Goal: Transaction & Acquisition: Purchase product/service

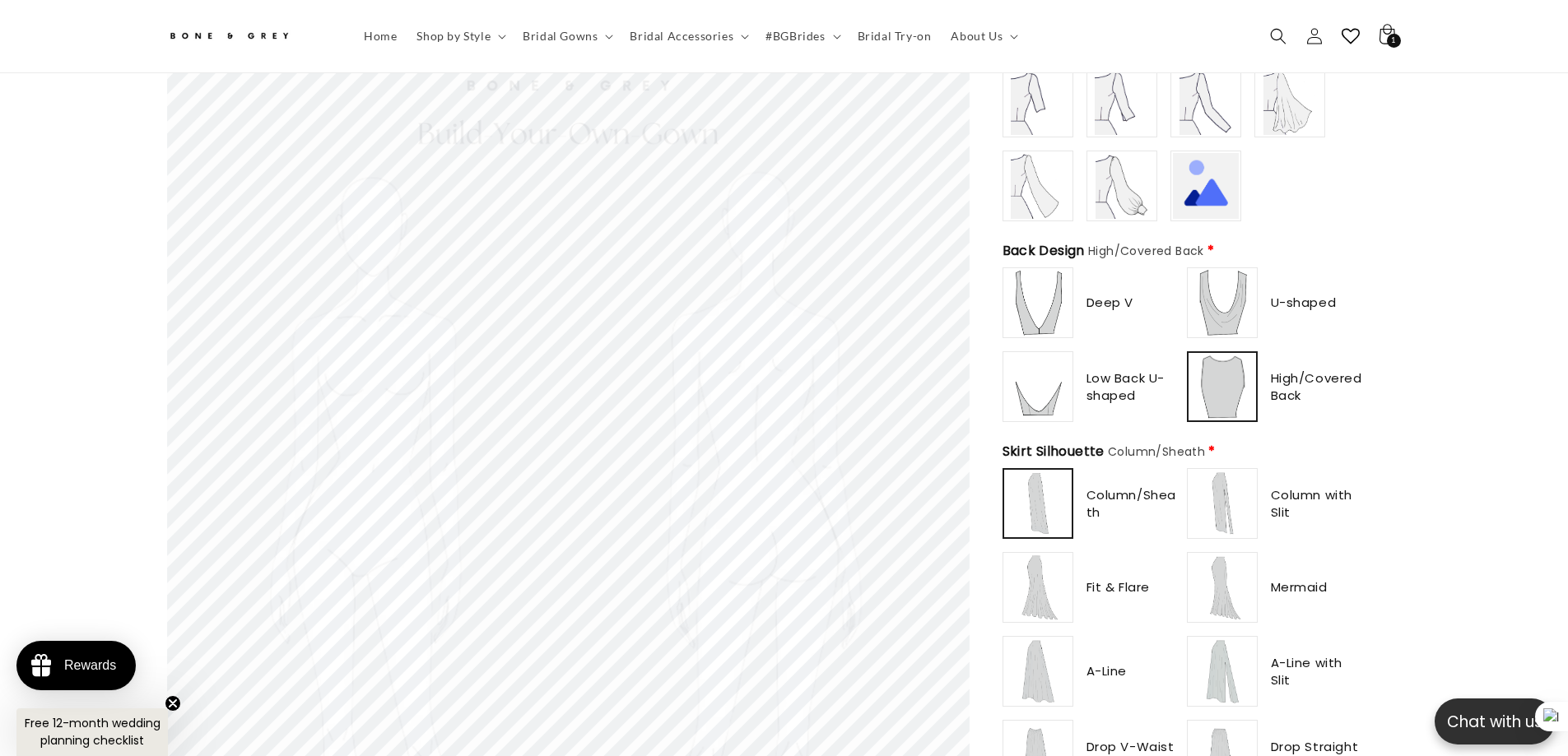
scroll to position [732, 0]
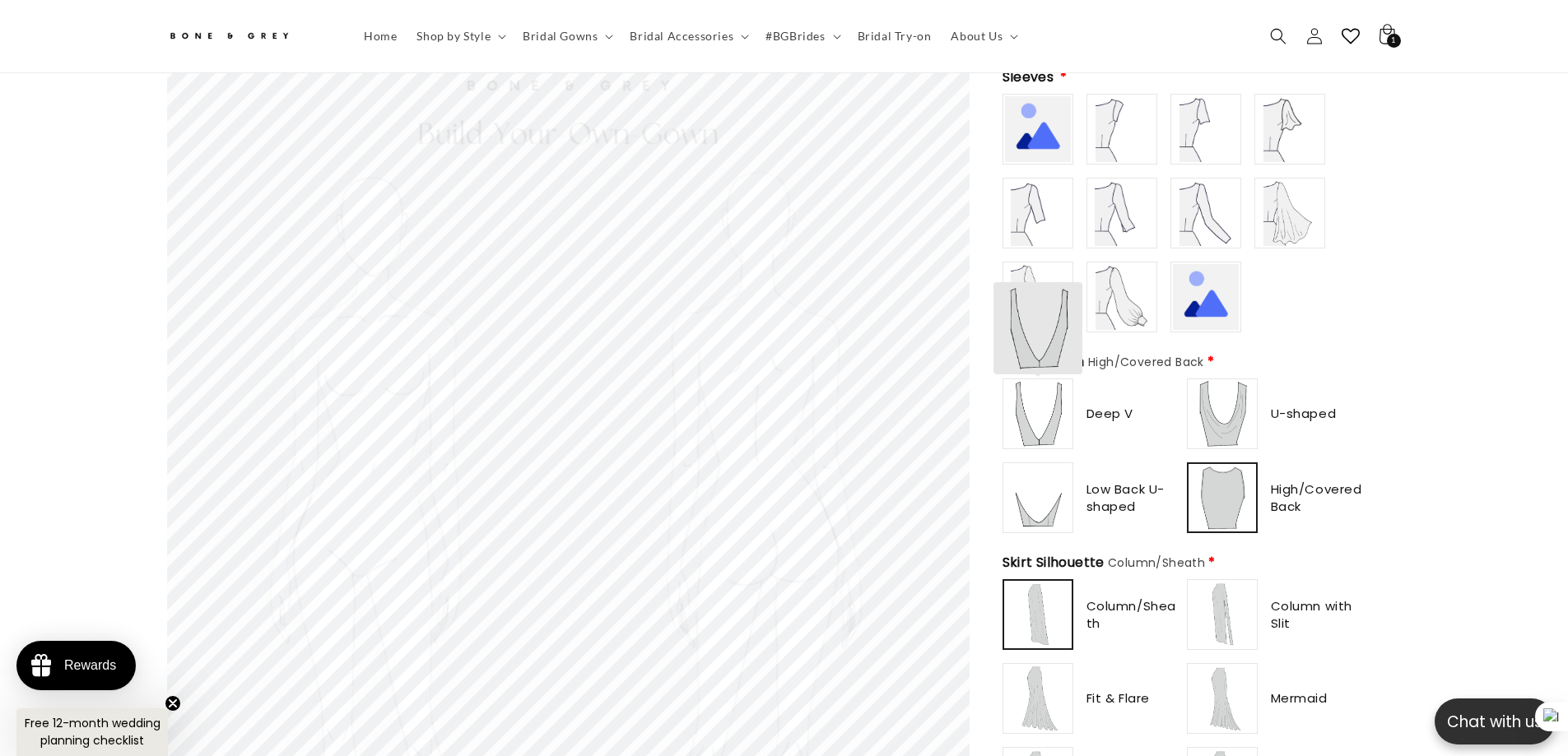
click at [1062, 402] on img at bounding box center [1037, 413] width 66 height 66
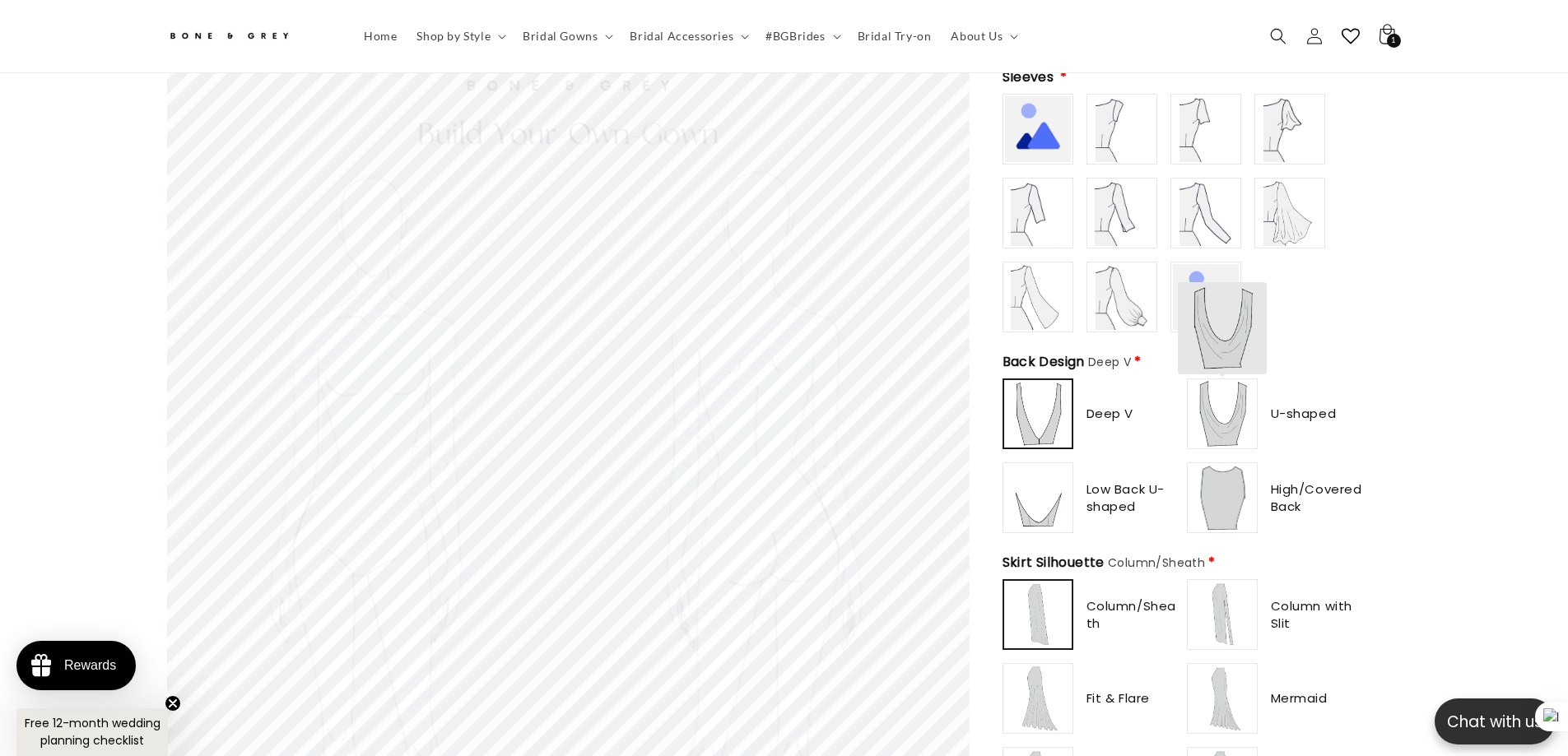
click at [1217, 399] on img at bounding box center [1222, 413] width 66 height 66
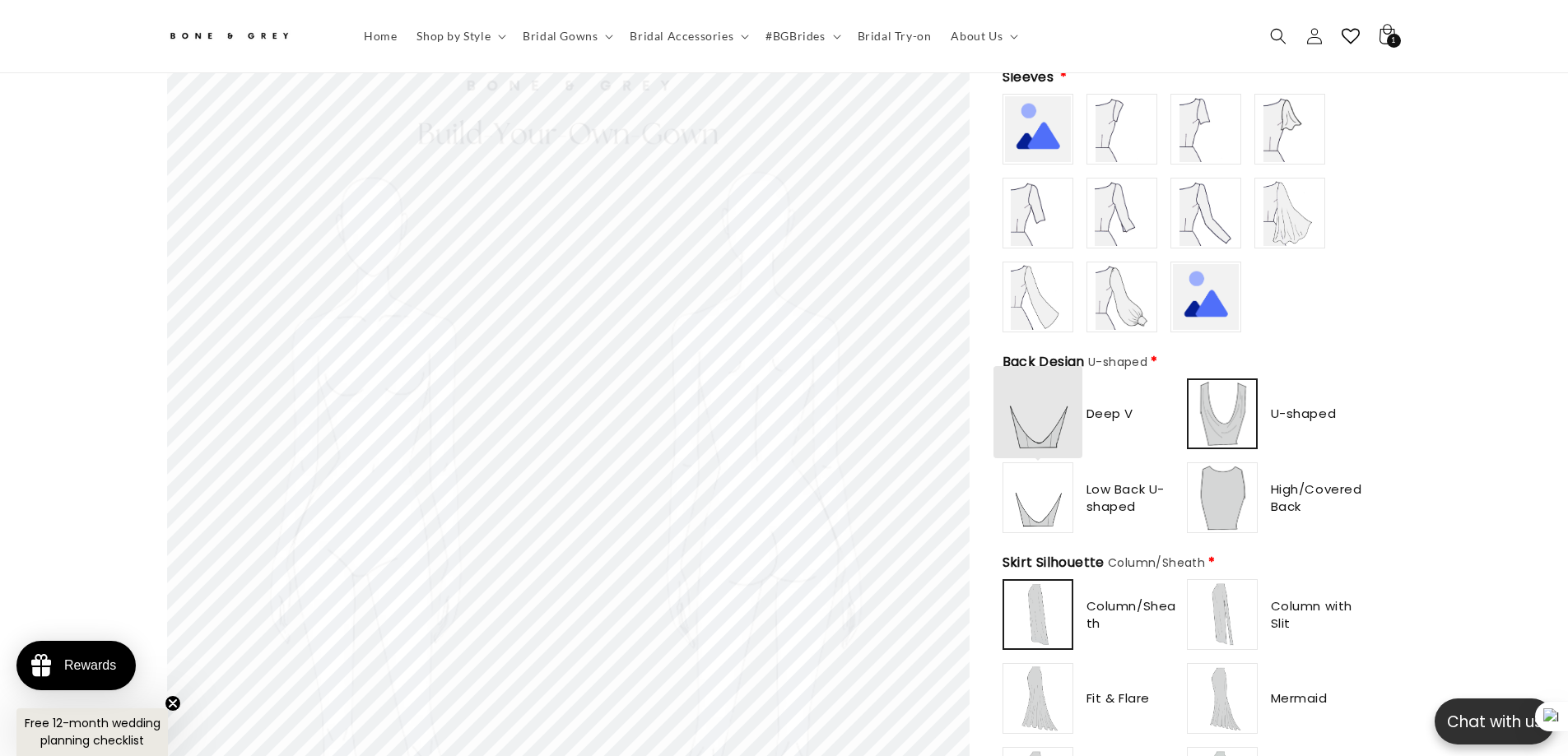
click at [1049, 503] on img at bounding box center [1037, 498] width 66 height 66
click at [1250, 495] on img at bounding box center [1222, 498] width 66 height 66
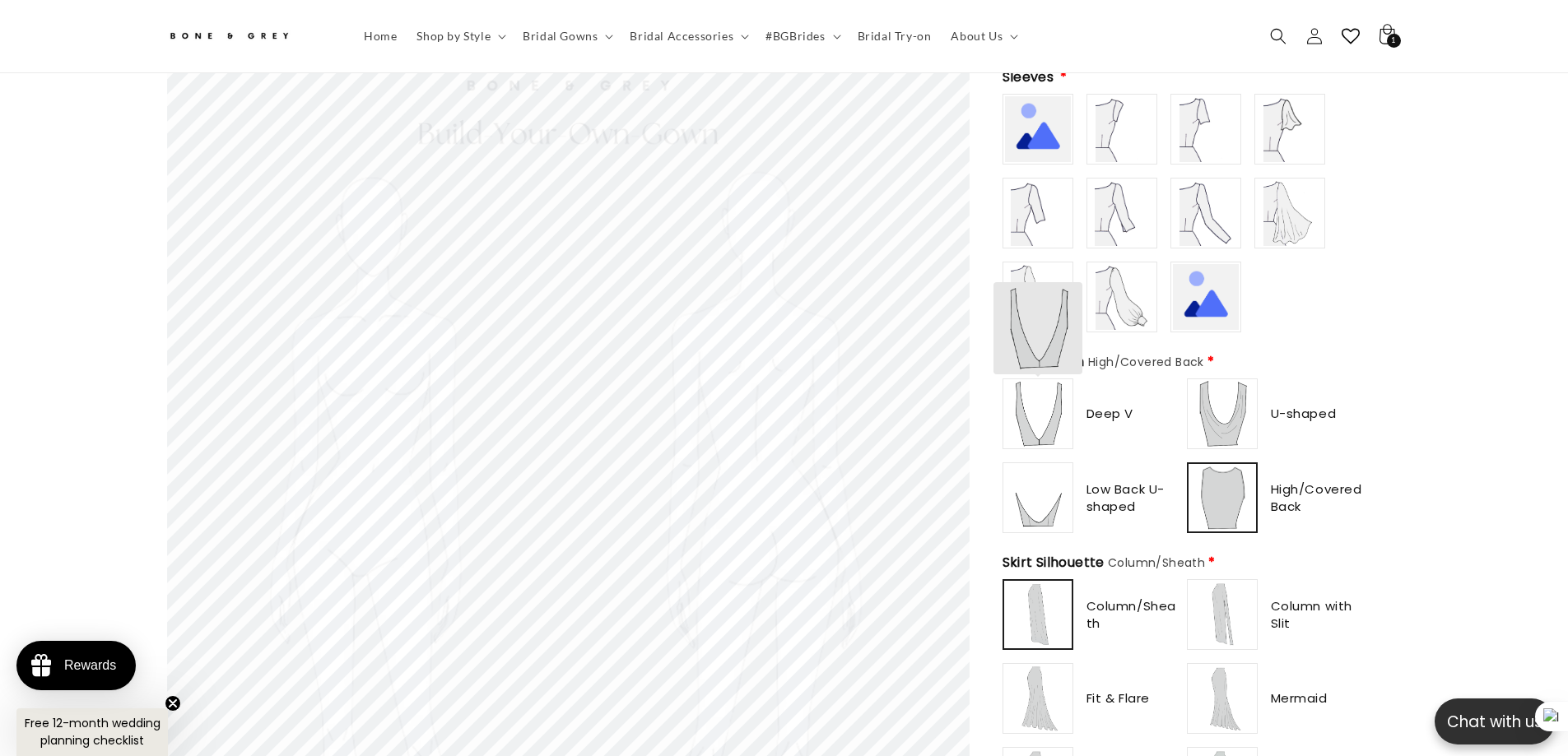
type input "******"
click at [1031, 412] on img at bounding box center [1037, 413] width 66 height 66
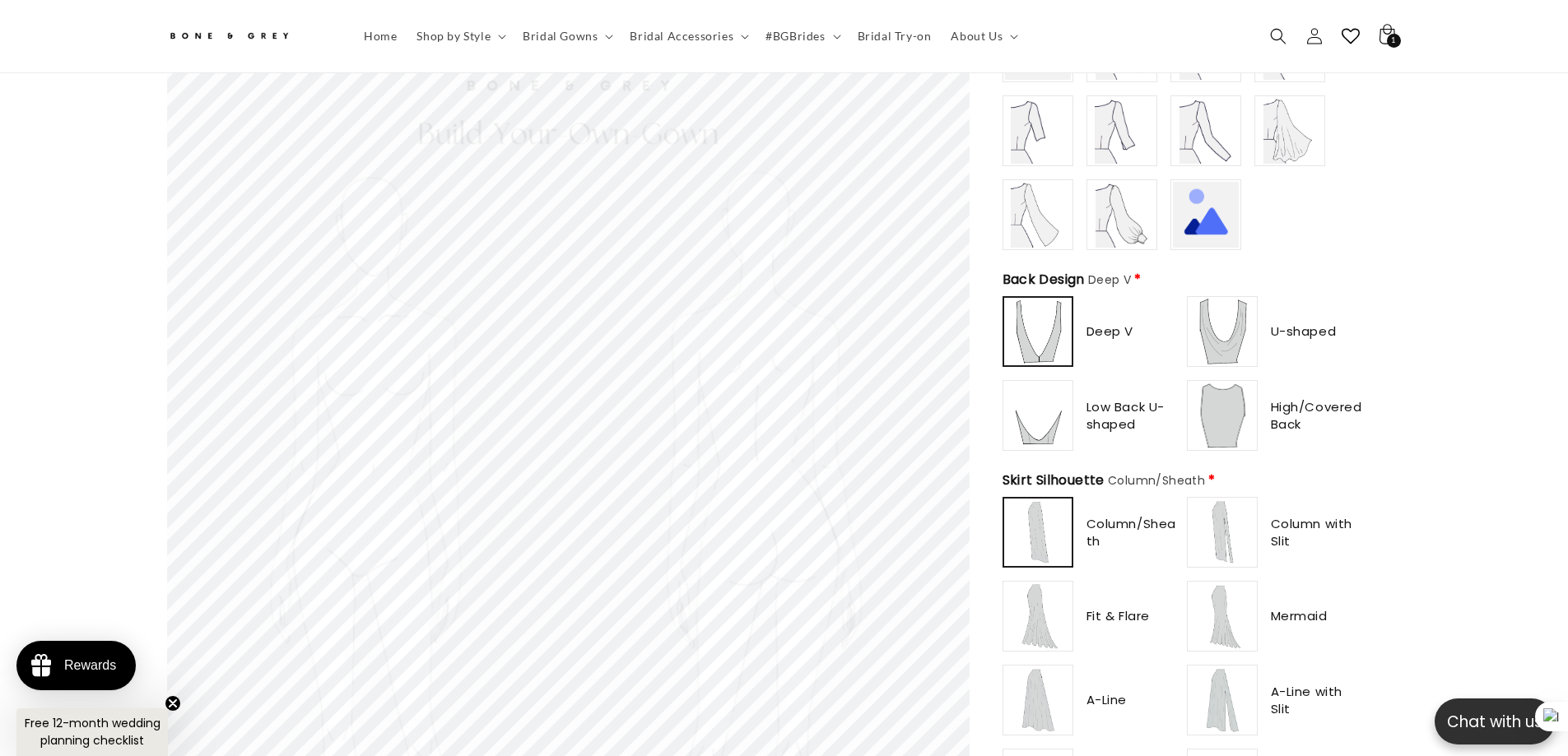
scroll to position [0, 0]
